Goal: Transaction & Acquisition: Purchase product/service

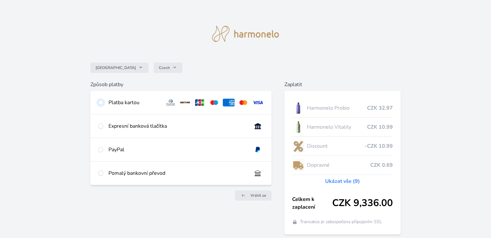
click at [101, 101] on input "radio" at bounding box center [100, 102] width 5 height 5
radio input "true"
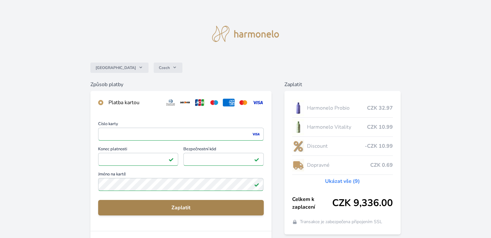
click at [184, 208] on span "Zaplatit" at bounding box center [180, 208] width 155 height 8
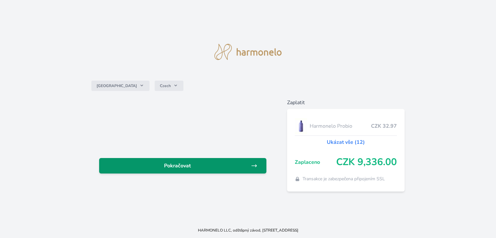
click at [254, 165] on icon at bounding box center [254, 166] width 6 height 6
